Goal: Task Accomplishment & Management: Manage account settings

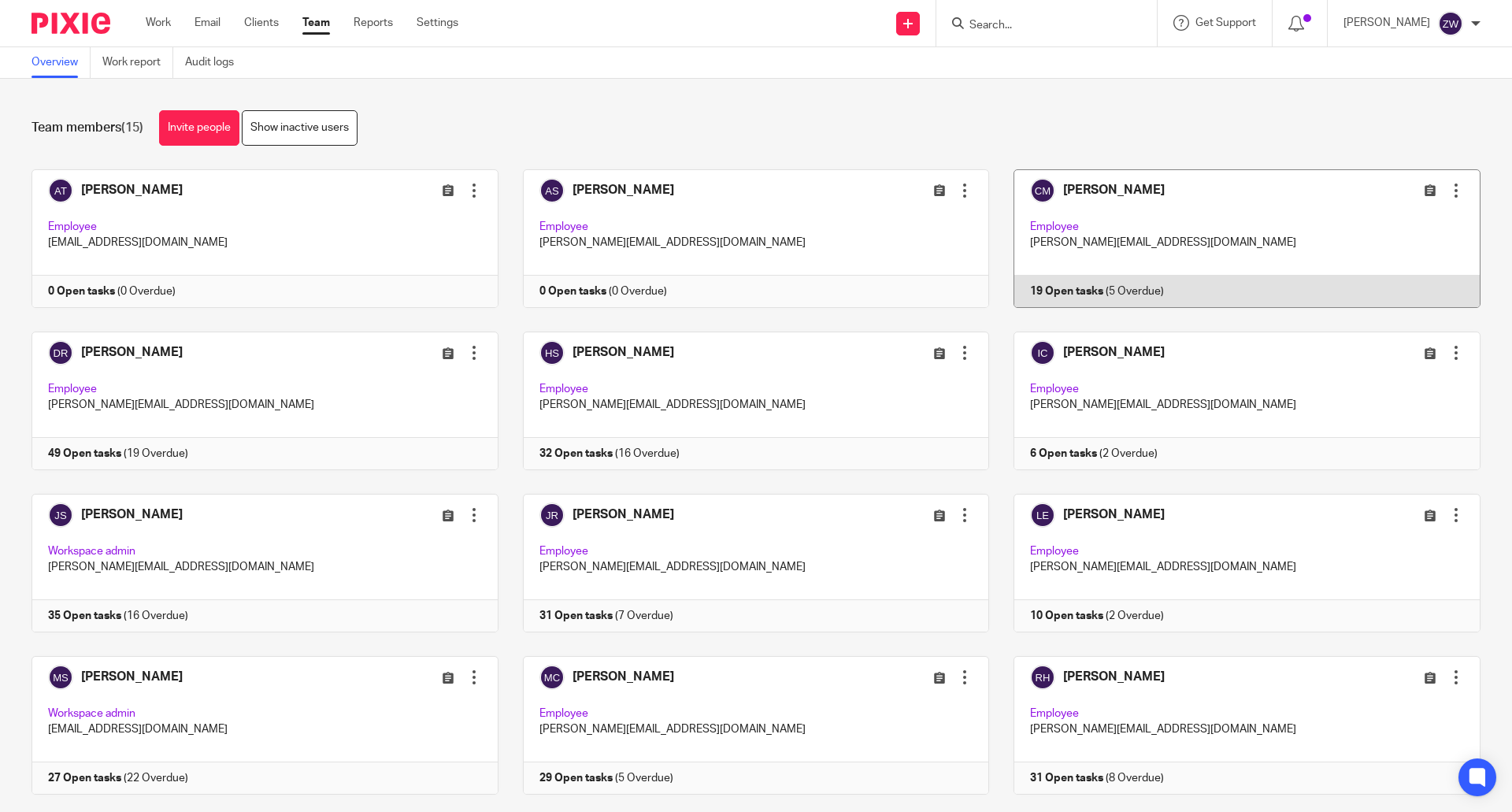
click at [1090, 191] on link at bounding box center [1235, 239] width 491 height 138
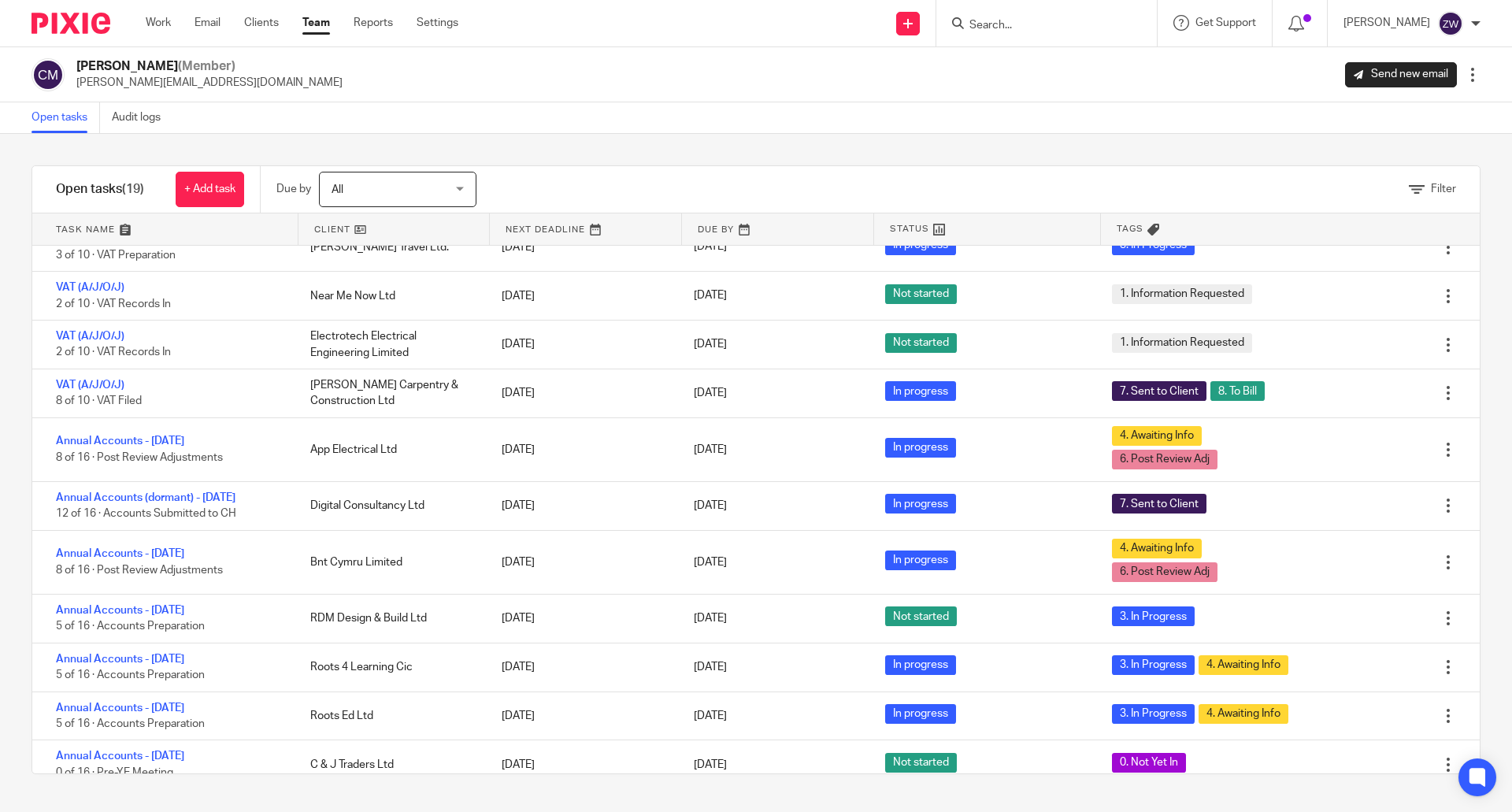
scroll to position [428, 0]
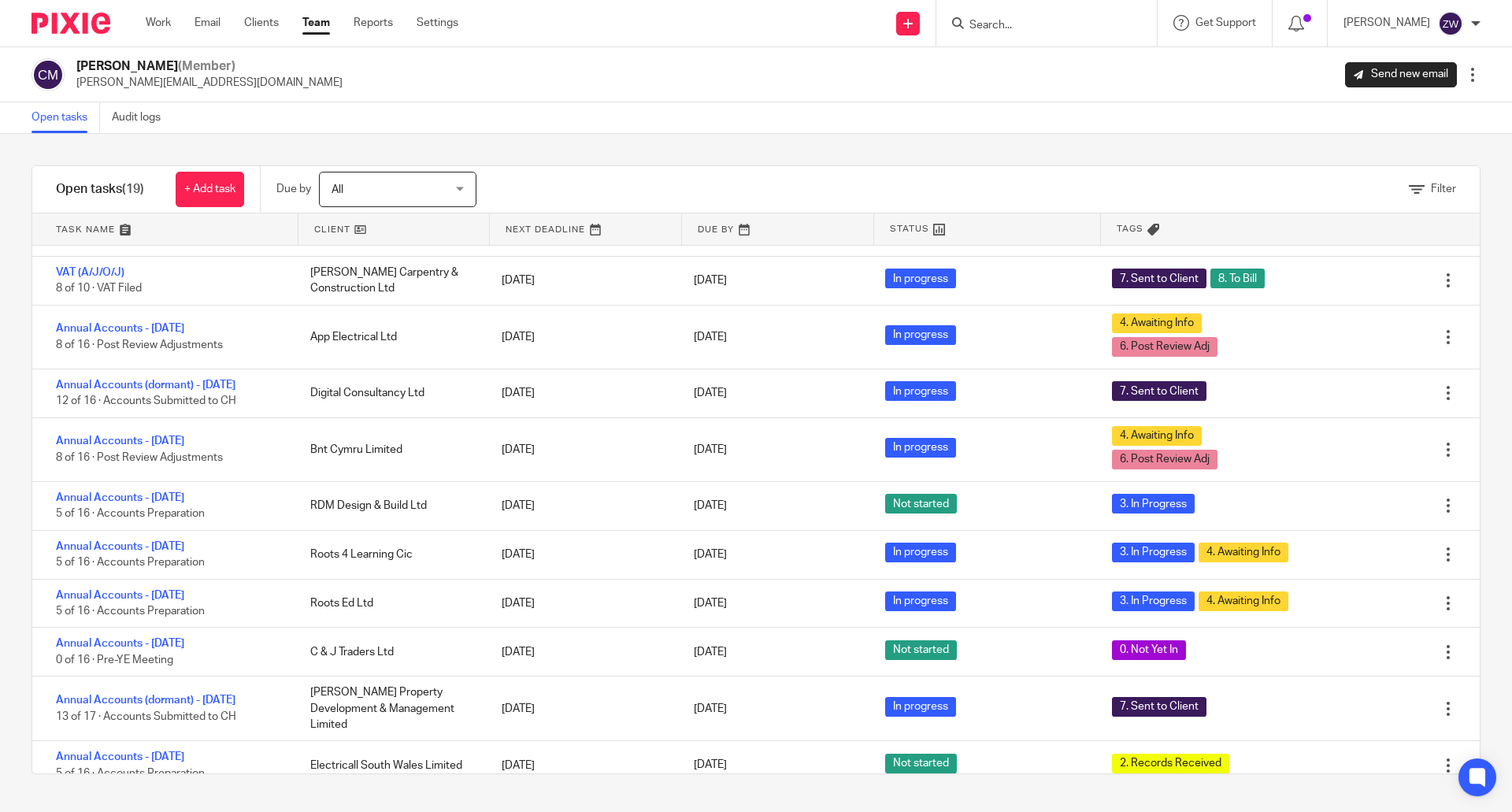
click at [56, 26] on img at bounding box center [71, 23] width 79 height 22
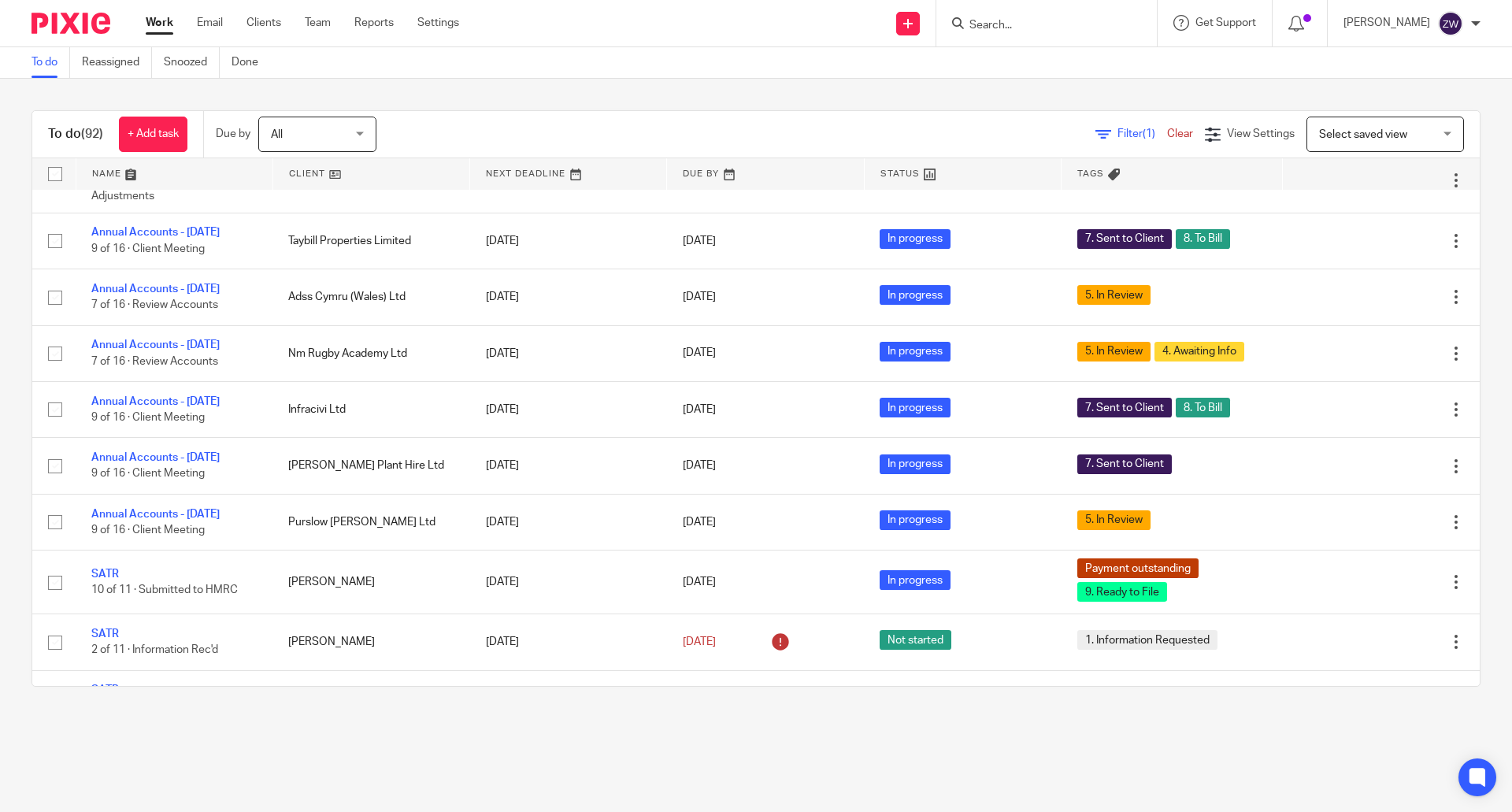
scroll to position [2284, 0]
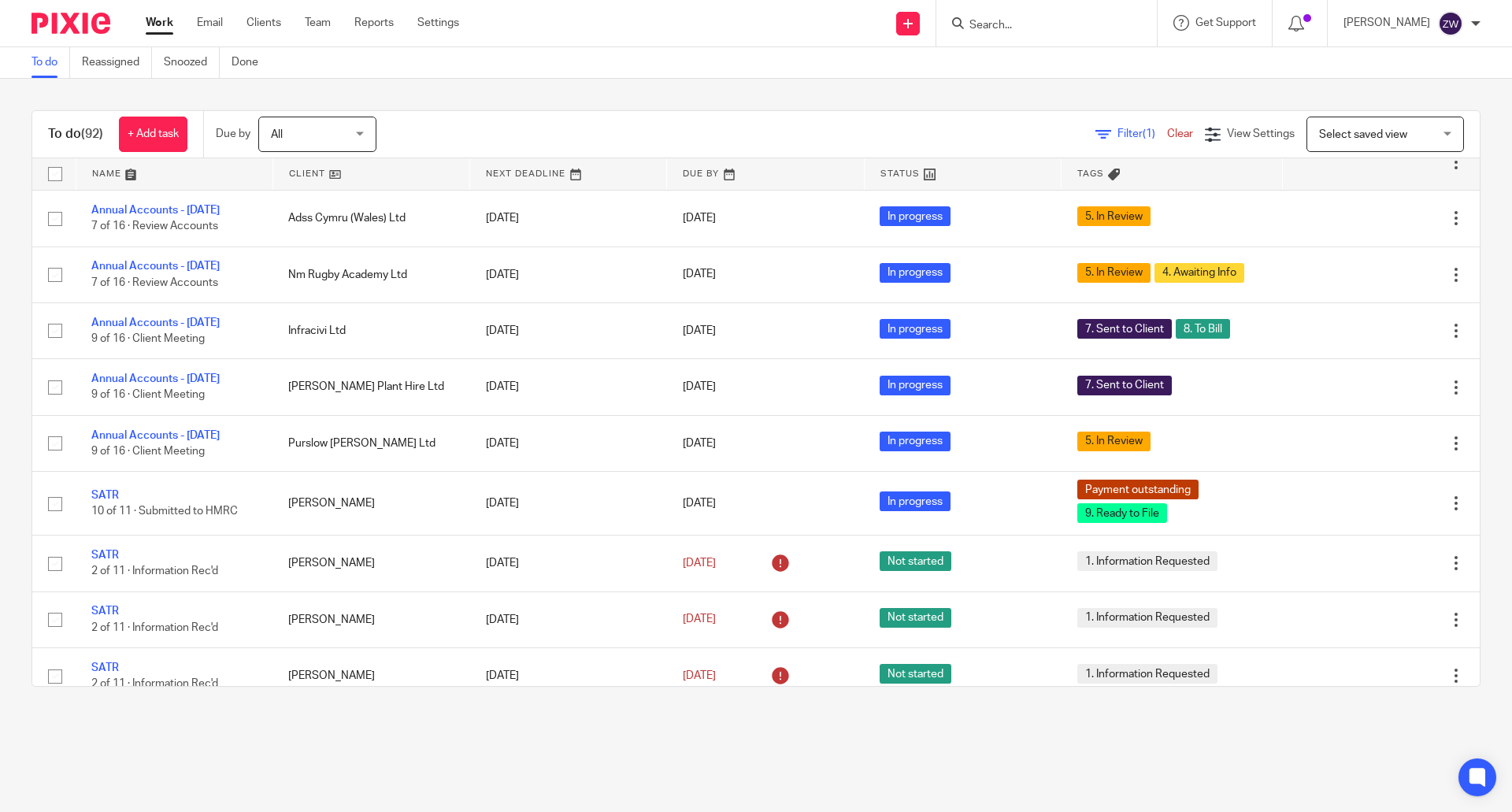
click at [764, 96] on div "To do (92) + Add task Due by All All Today Tomorrow This week Next week This mo…" at bounding box center [756, 399] width 1512 height 640
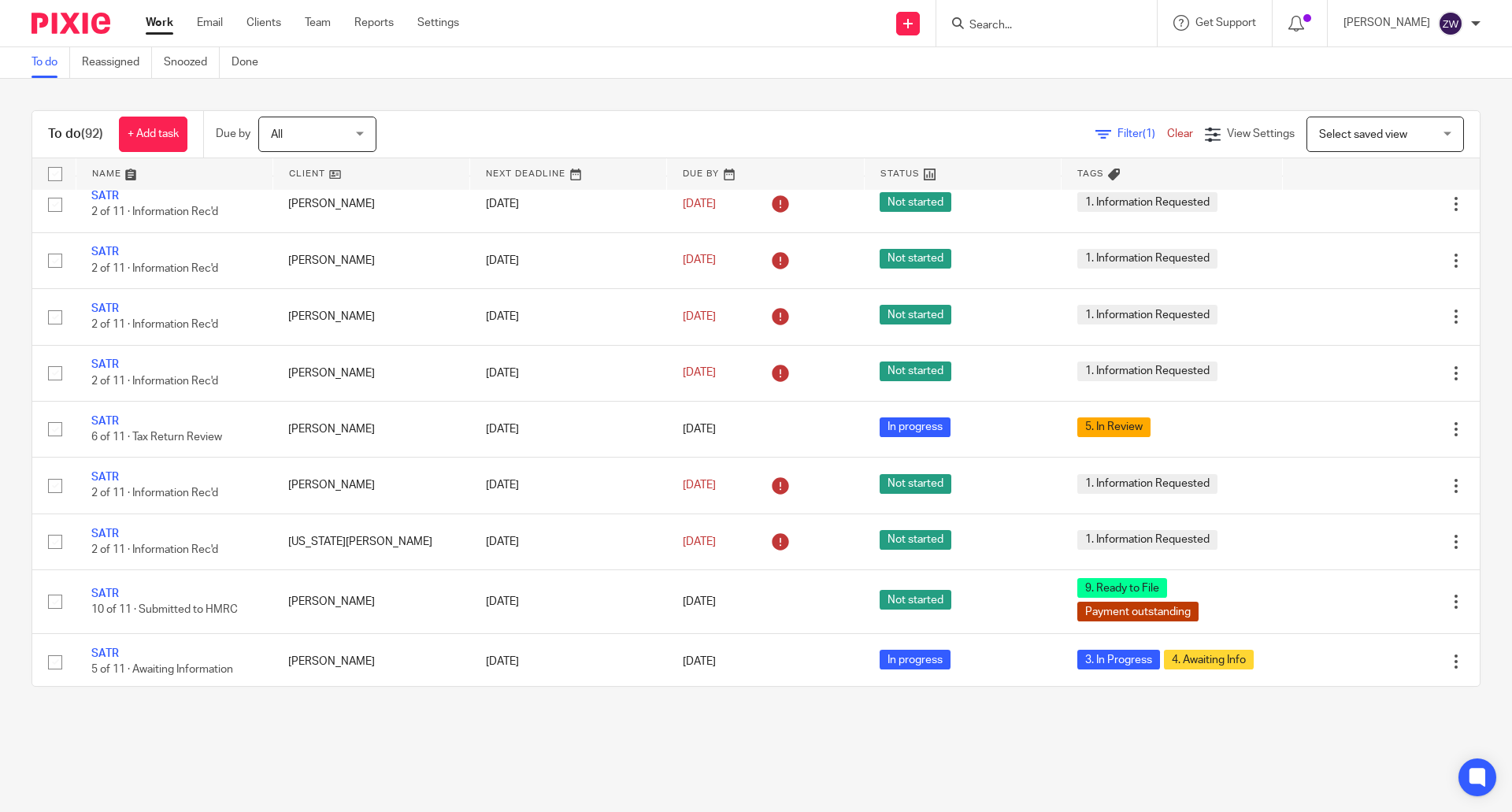
scroll to position [2932, 0]
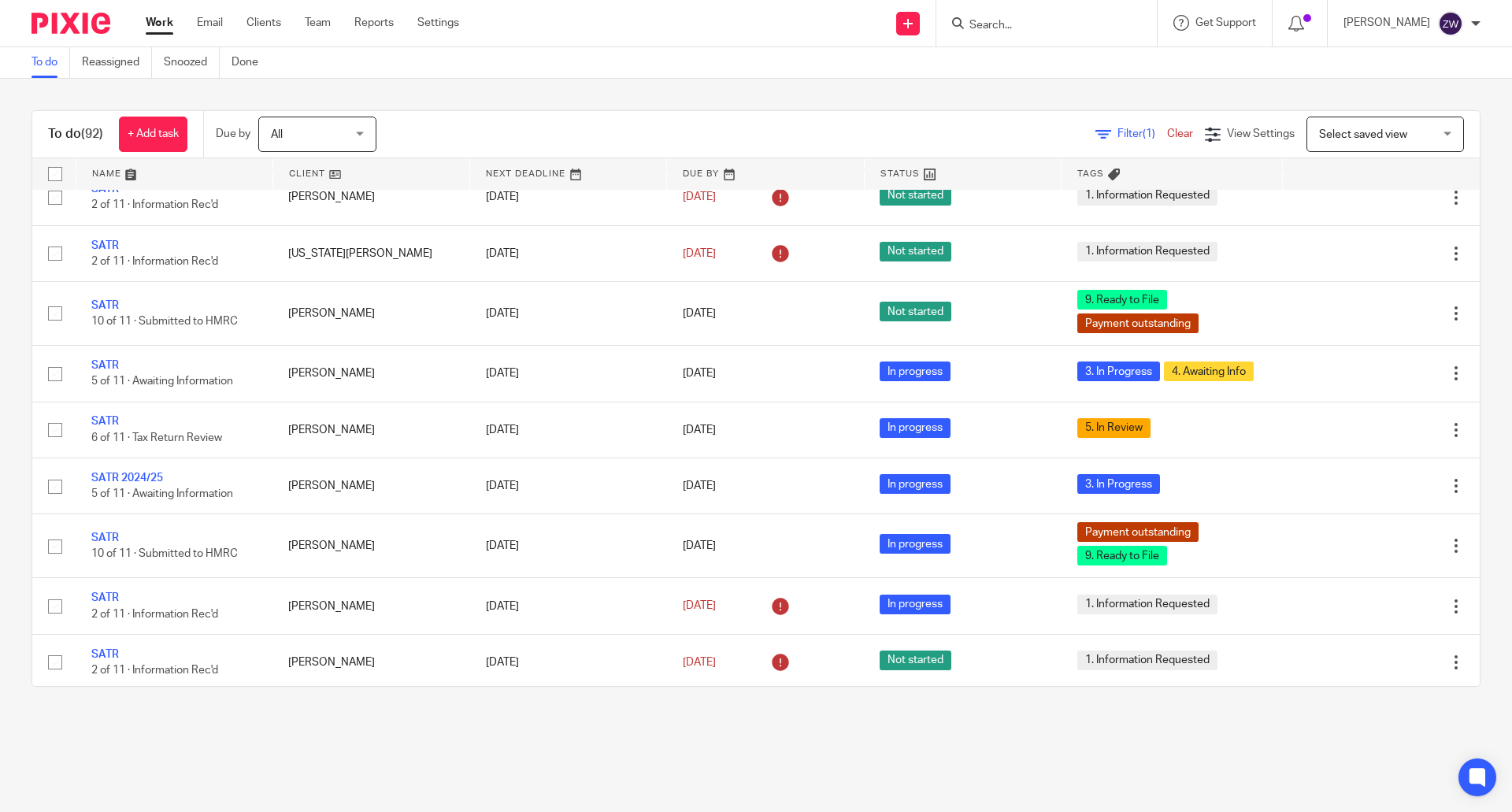
click at [68, 16] on img at bounding box center [71, 23] width 79 height 22
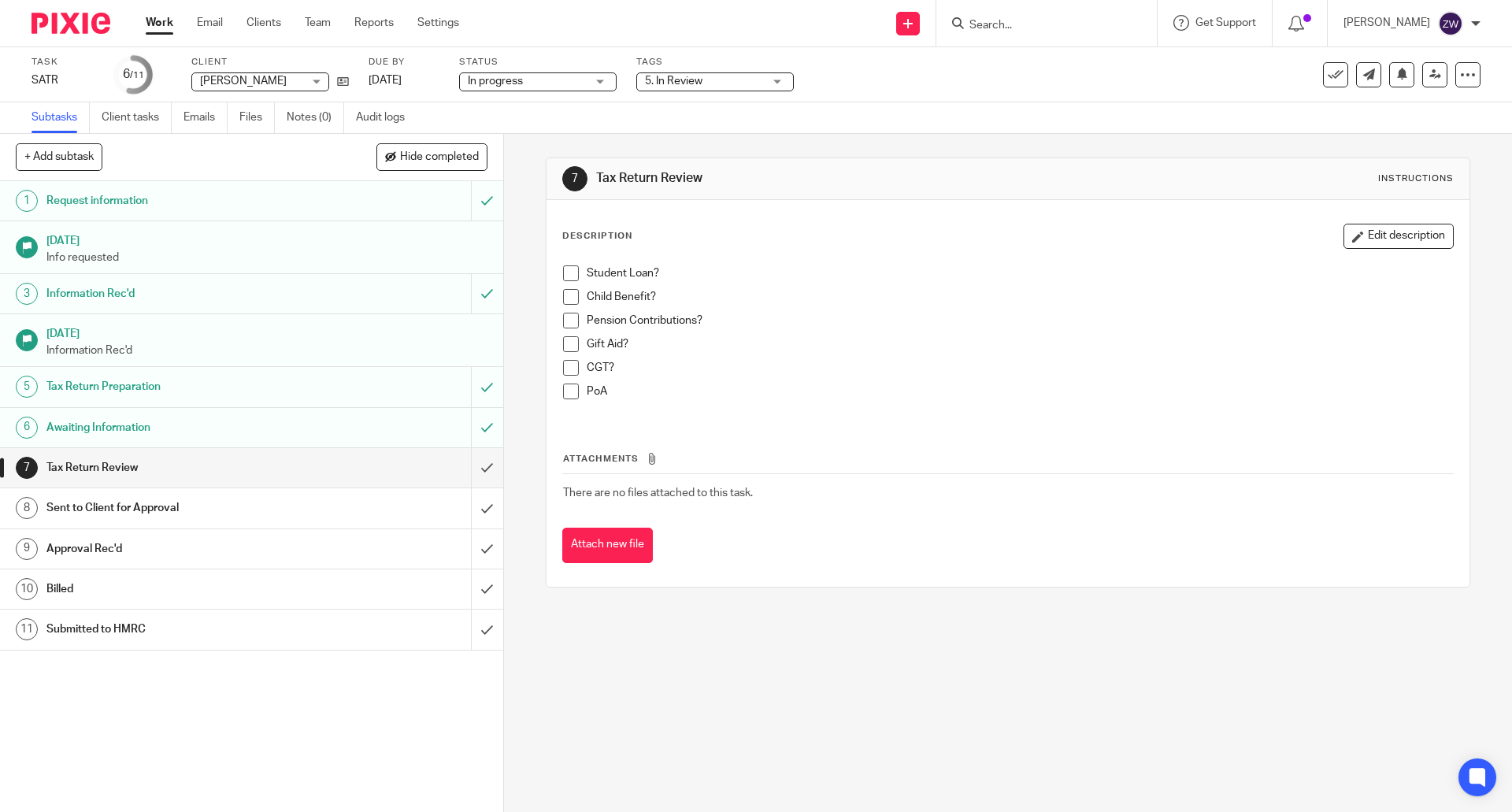
click at [759, 80] on span "5. In Review" at bounding box center [704, 82] width 119 height 16
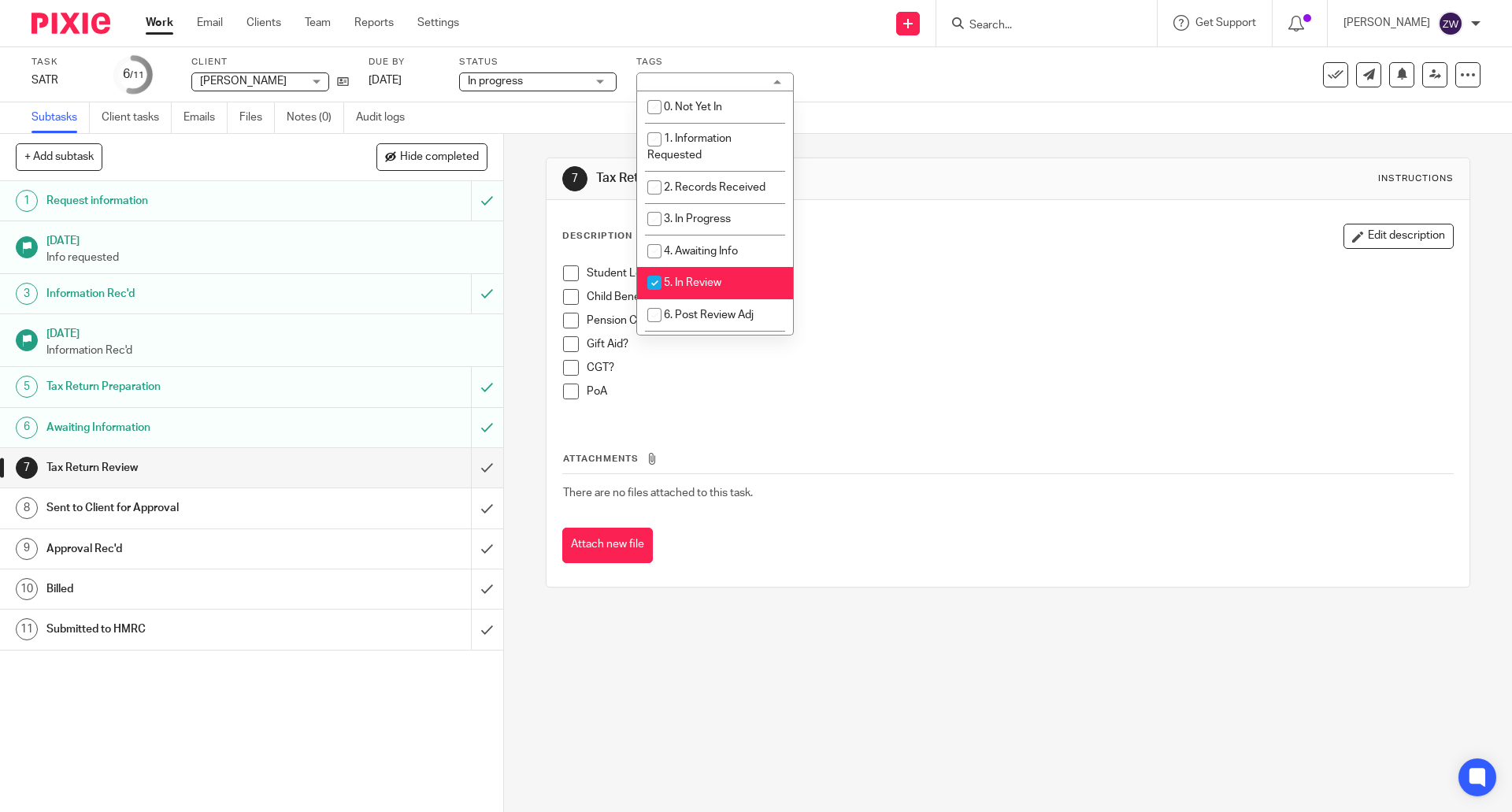
click at [737, 278] on li "5. In Review" at bounding box center [715, 283] width 156 height 32
checkbox input "false"
click at [732, 303] on li "6. Post Review Adj" at bounding box center [715, 315] width 156 height 32
checkbox input "true"
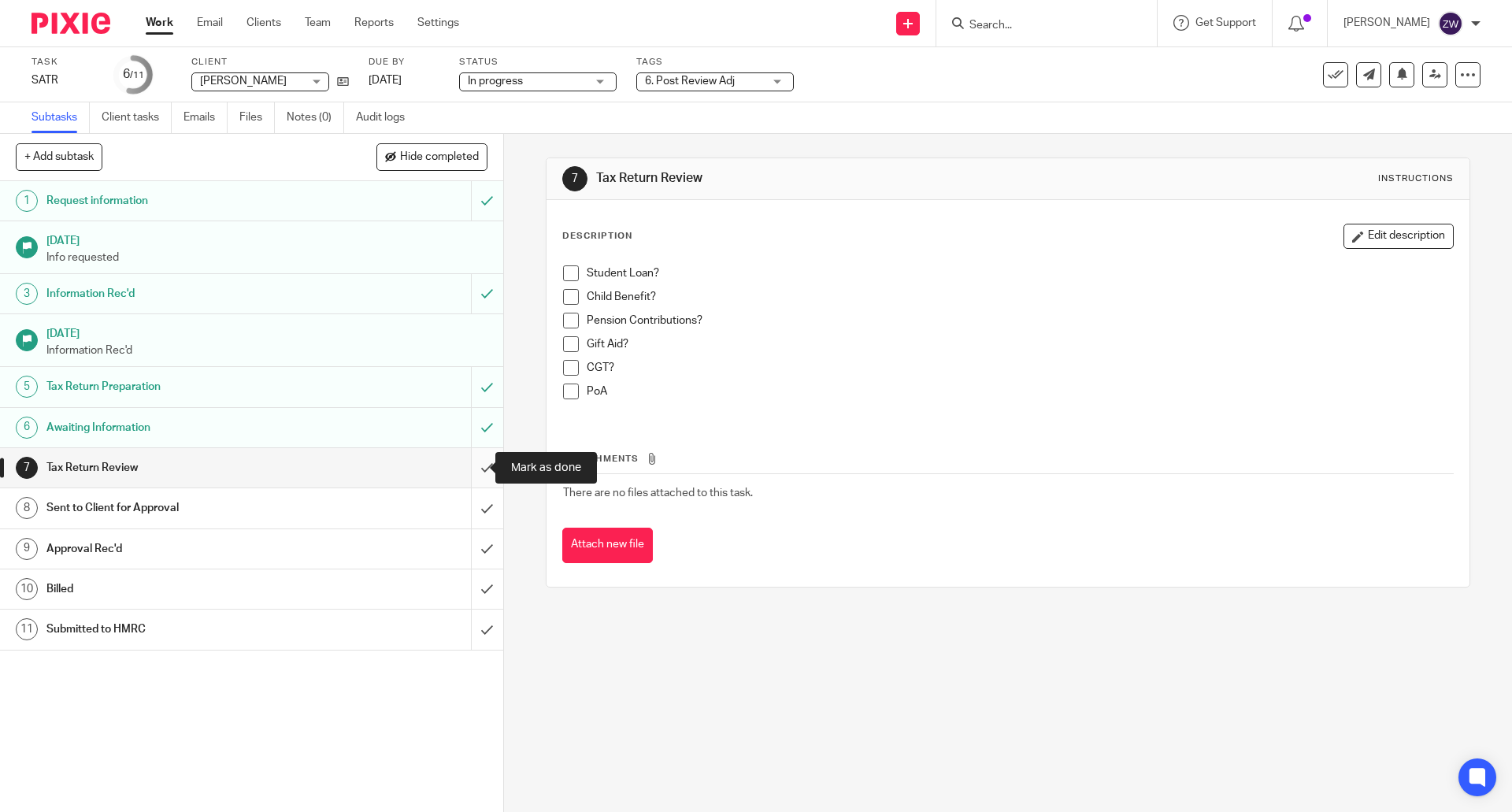
click at [464, 467] on input "submit" at bounding box center [251, 468] width 503 height 40
click at [477, 475] on input "submit" at bounding box center [251, 468] width 503 height 40
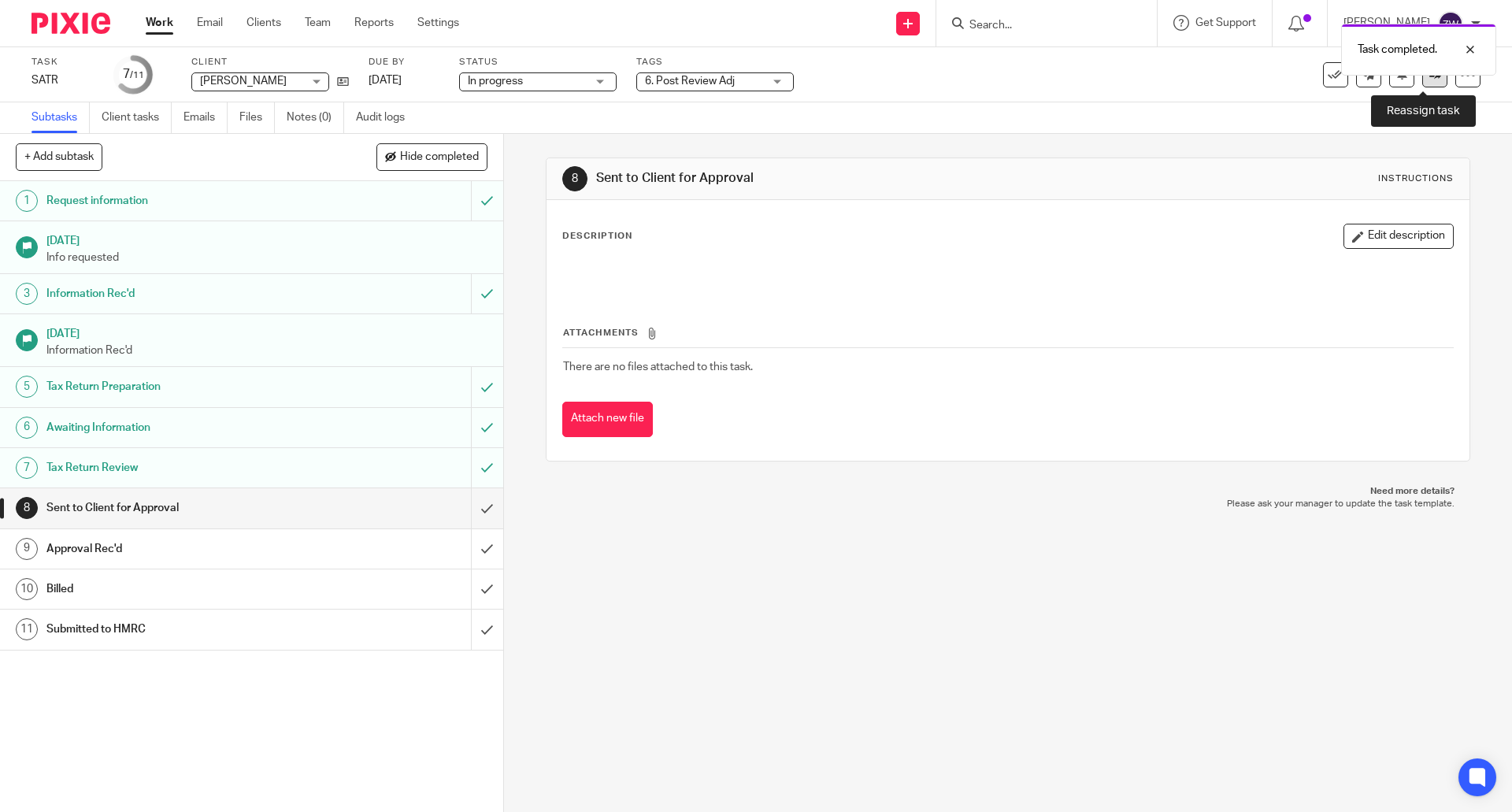
click at [1428, 83] on link at bounding box center [1435, 75] width 25 height 25
click at [690, 84] on span "5. In Review" at bounding box center [673, 81] width 57 height 11
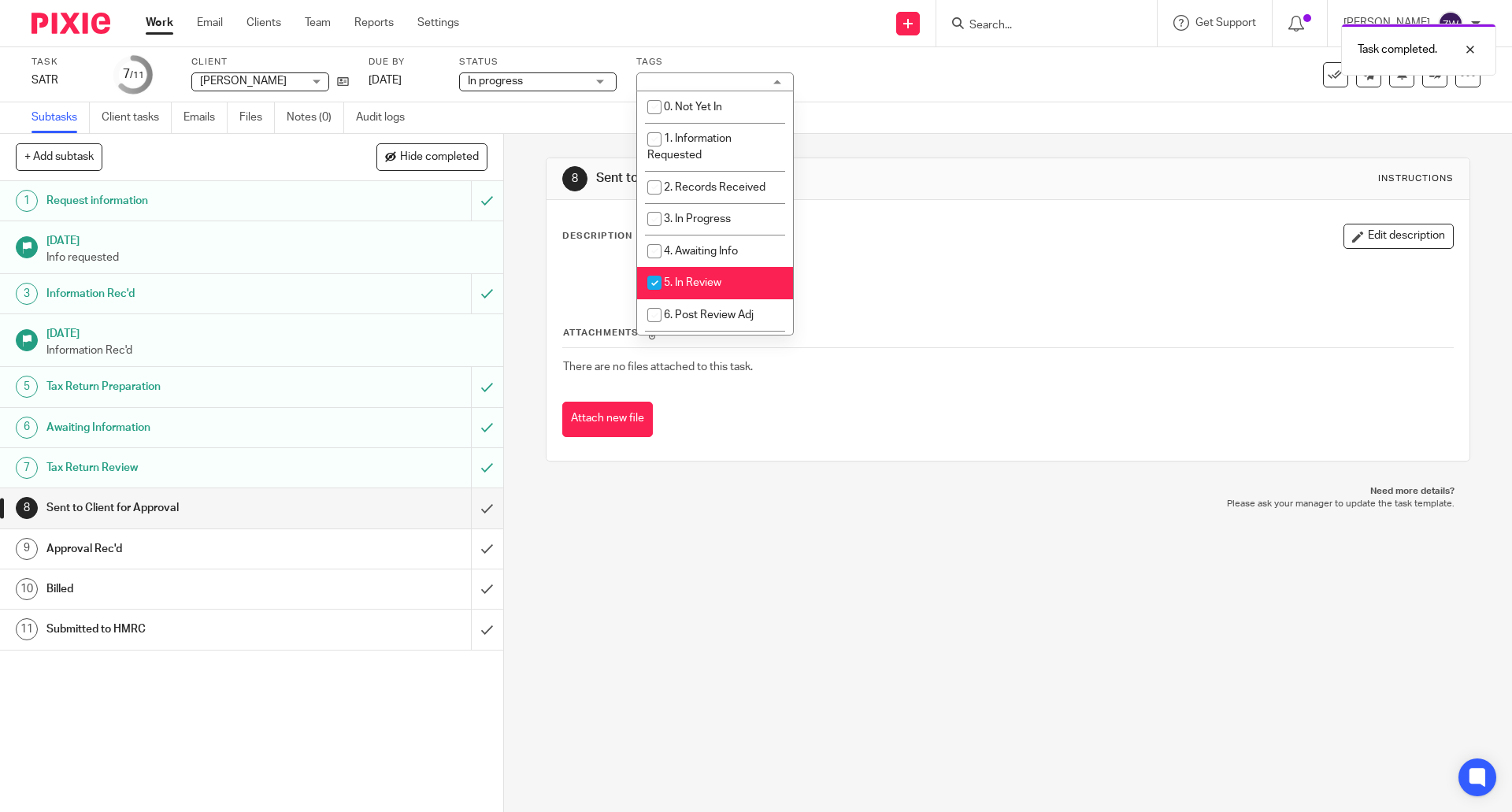
click at [698, 283] on span "5. In Review" at bounding box center [692, 283] width 57 height 11
checkbox input "false"
click at [701, 311] on span "6. Post Review Adj" at bounding box center [708, 315] width 90 height 11
checkbox input "true"
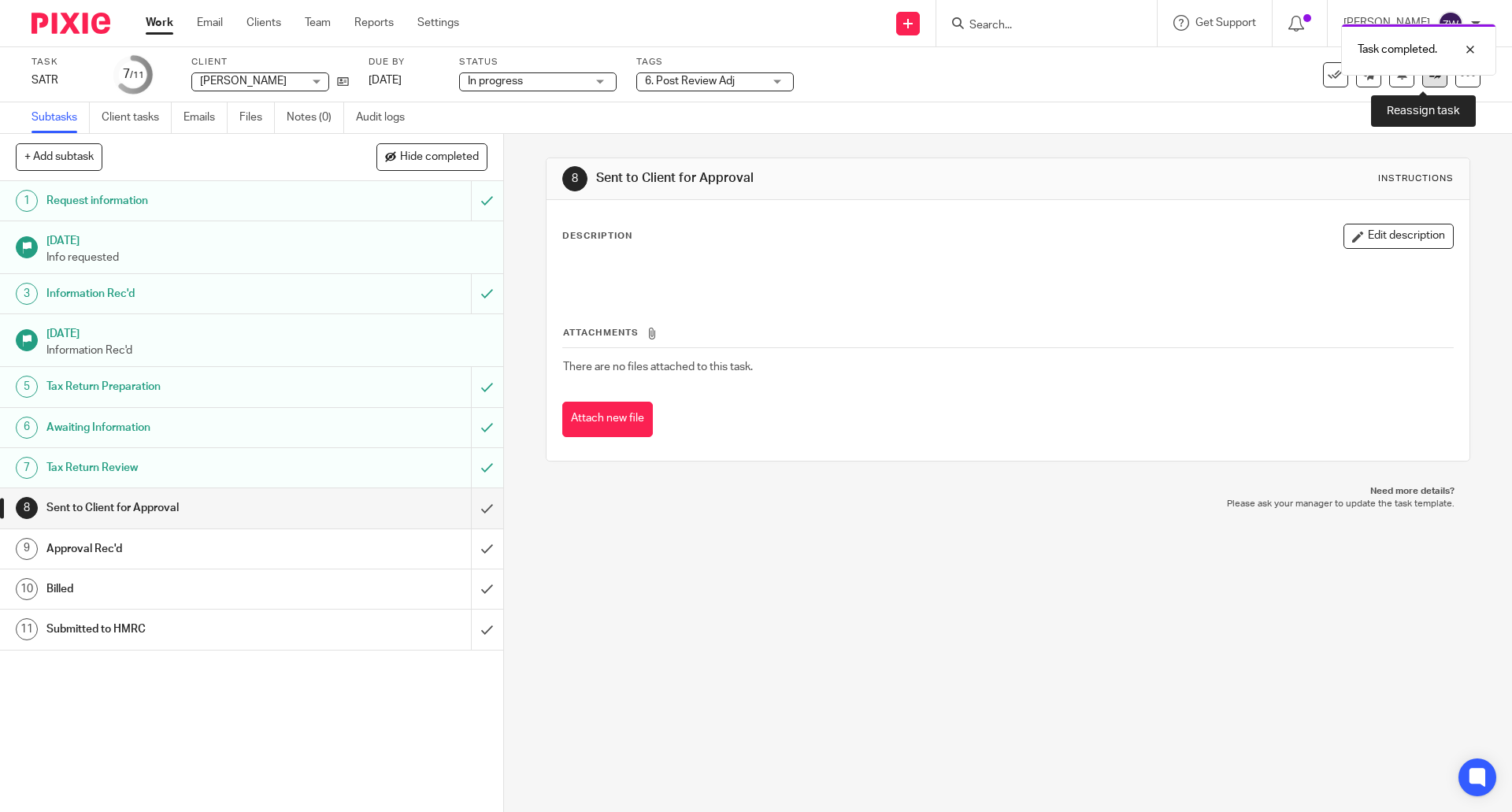
click at [1429, 80] on icon at bounding box center [1435, 74] width 12 height 12
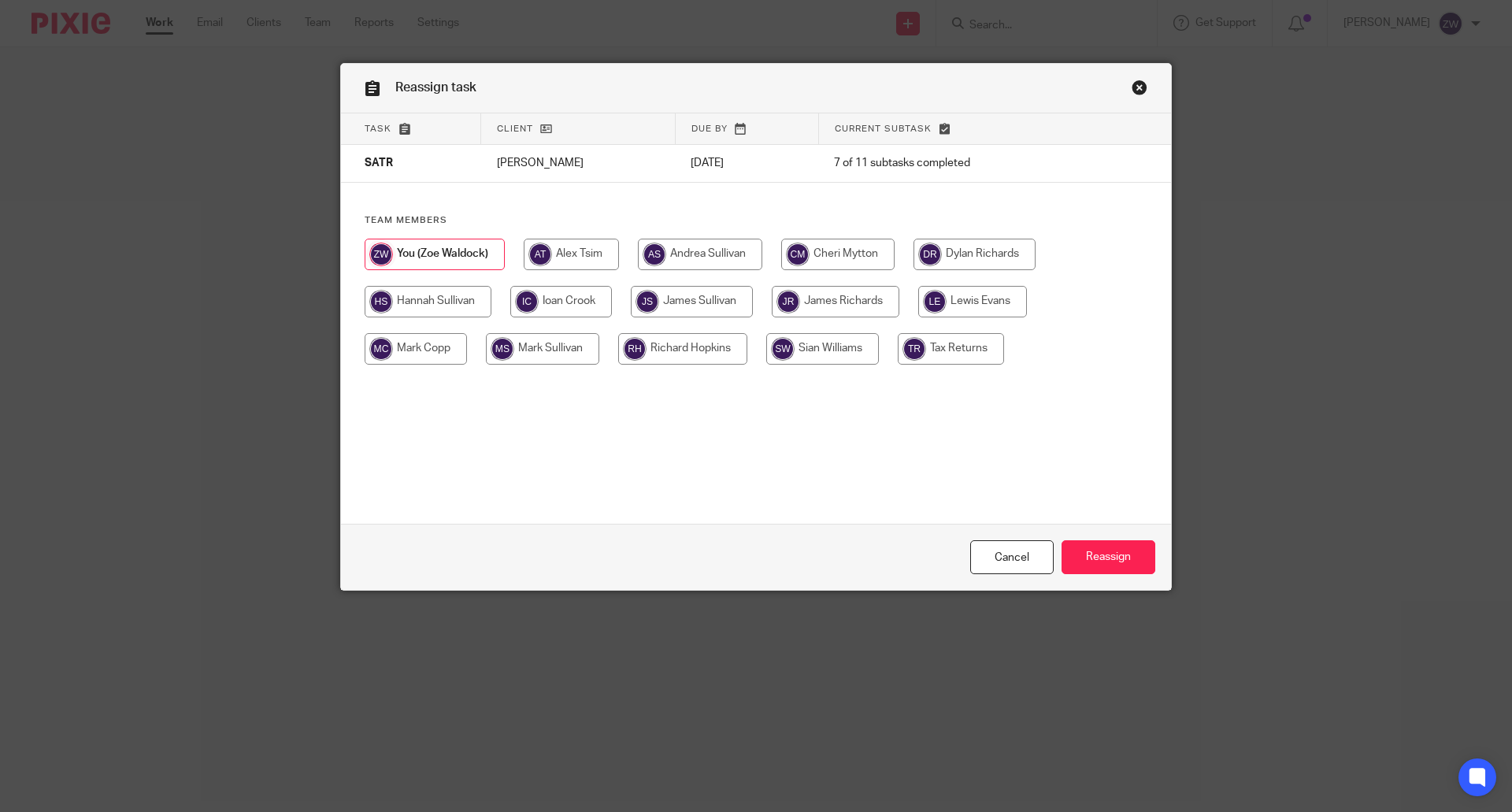
click at [936, 256] on input "radio" at bounding box center [974, 254] width 122 height 31
radio input "true"
click at [1133, 545] on input "Reassign" at bounding box center [1108, 558] width 93 height 34
click at [954, 257] on input "radio" at bounding box center [974, 254] width 122 height 31
radio input "true"
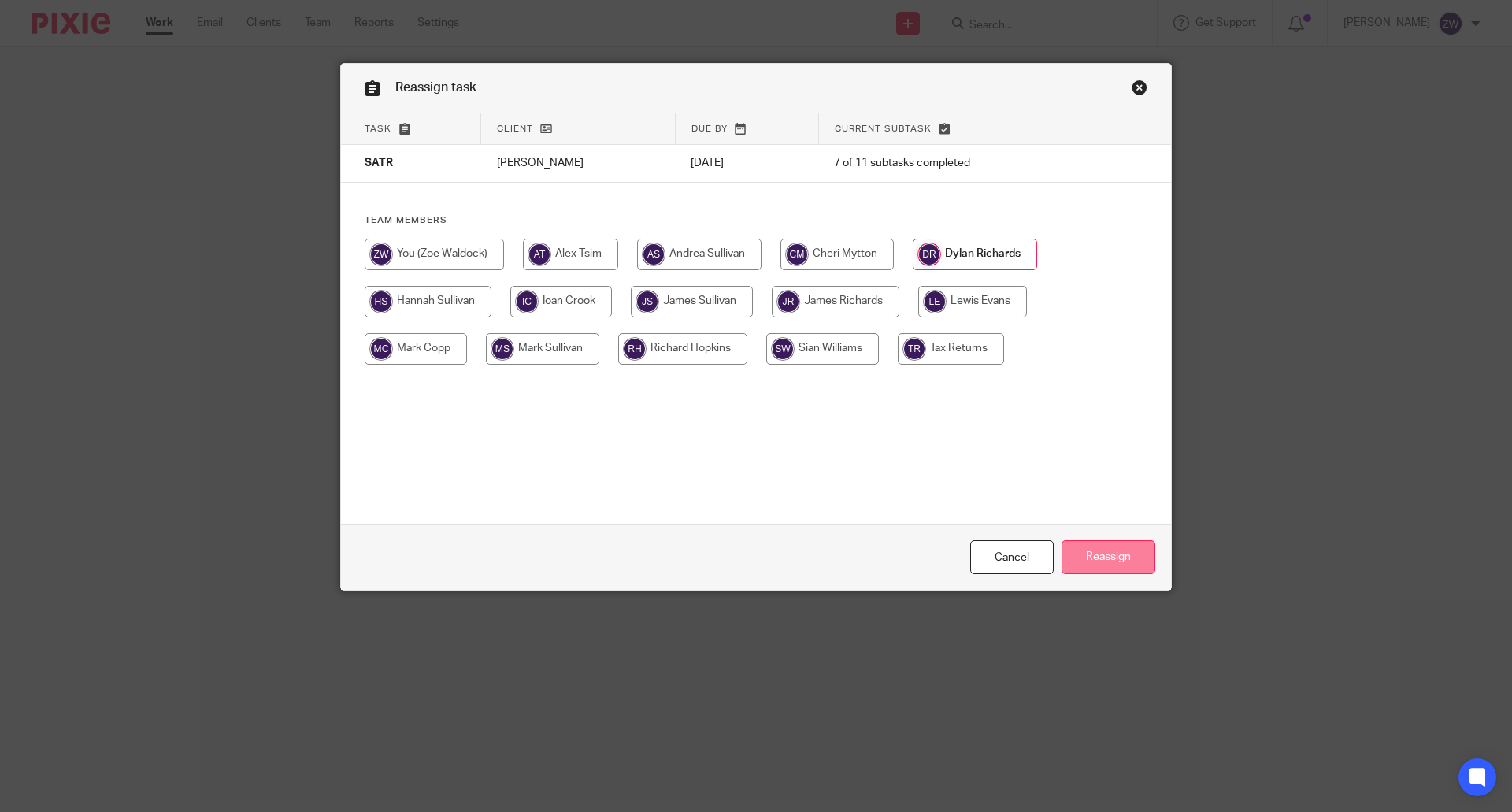
click at [1094, 550] on input "Reassign" at bounding box center [1108, 558] width 93 height 34
